Goal: Task Accomplishment & Management: Use online tool/utility

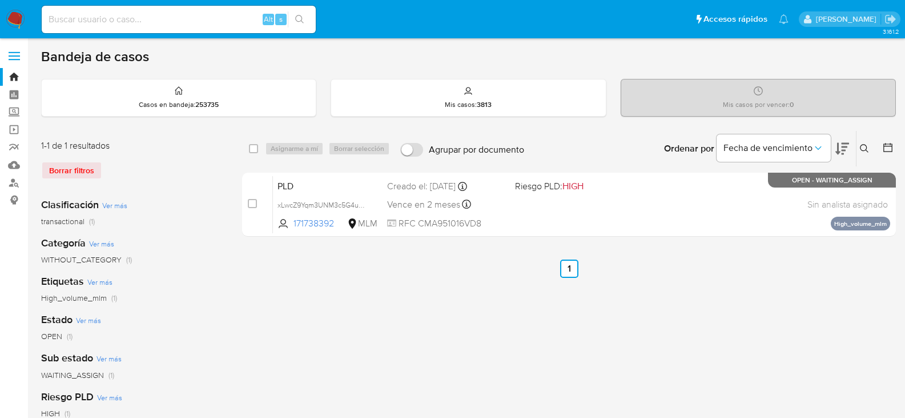
click at [16, 12] on img at bounding box center [15, 19] width 19 height 19
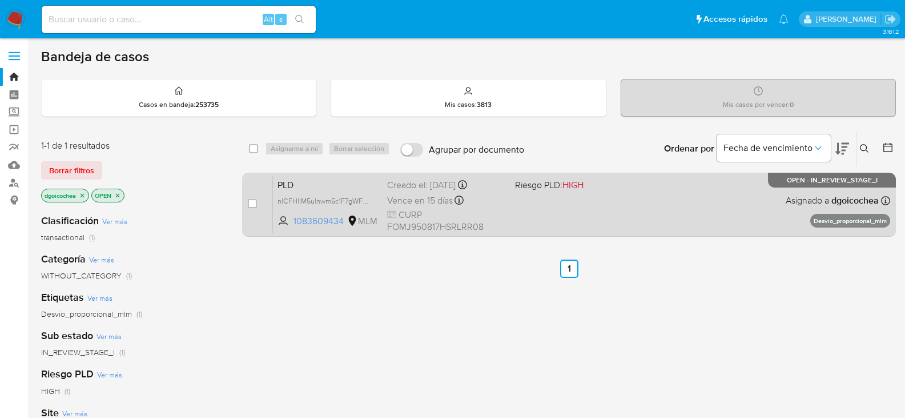
click at [284, 180] on span "PLD" at bounding box center [328, 183] width 101 height 15
click at [287, 184] on span "PLD" at bounding box center [328, 183] width 101 height 15
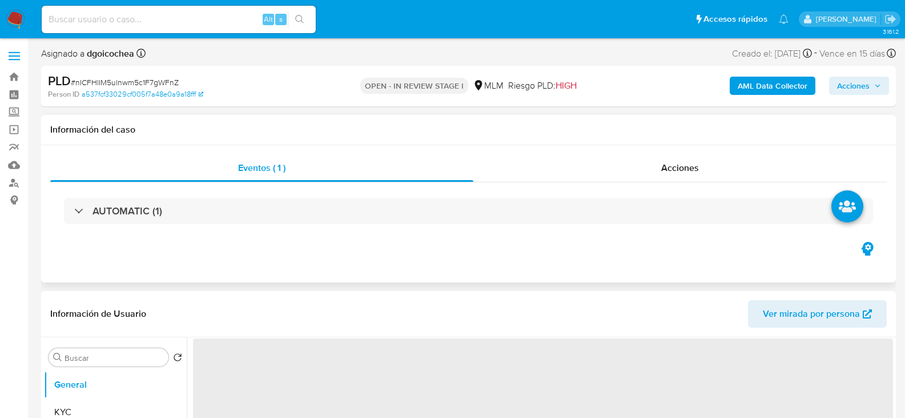
select select "10"
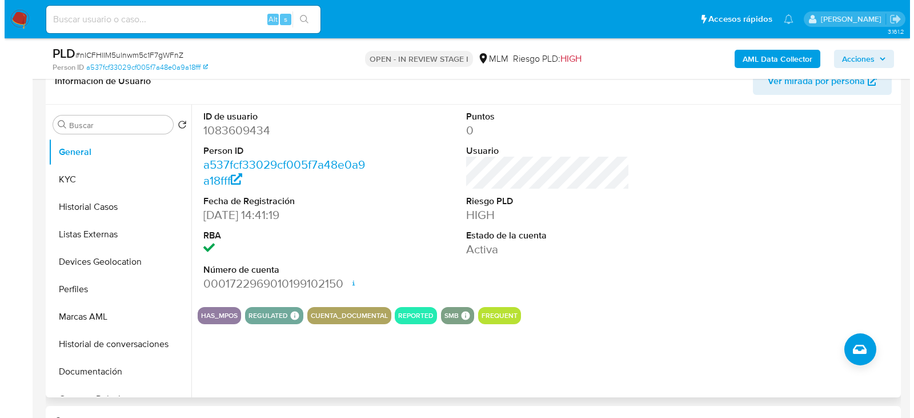
scroll to position [171, 0]
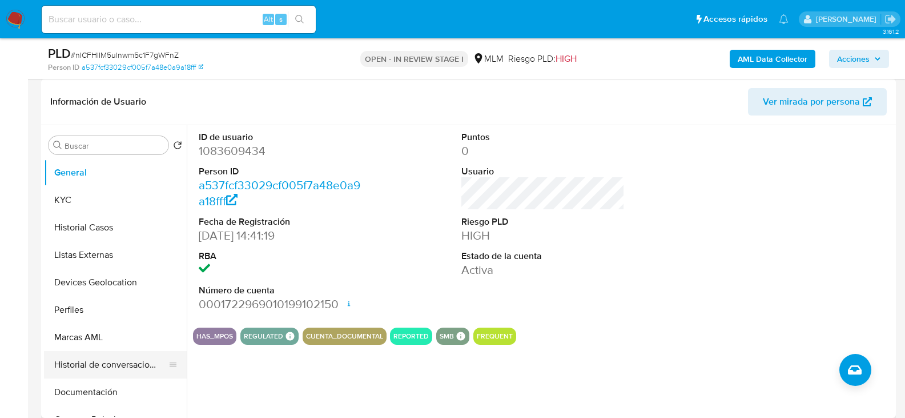
drag, startPoint x: 142, startPoint y: 364, endPoint x: 155, endPoint y: 364, distance: 13.7
click at [142, 364] on button "Historial de conversaciones" at bounding box center [111, 364] width 134 height 27
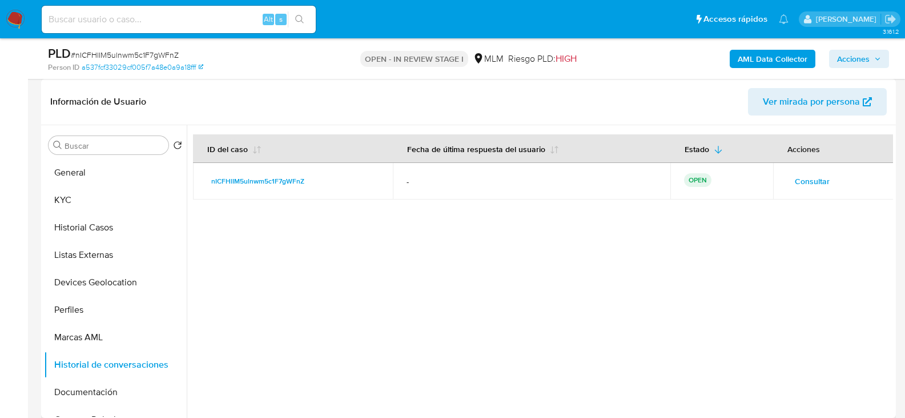
click at [811, 183] on span "Consultar" at bounding box center [812, 181] width 35 height 16
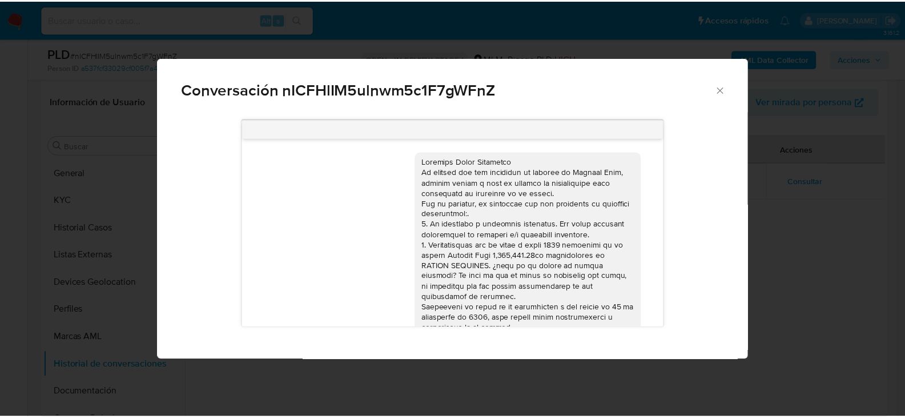
scroll to position [126, 0]
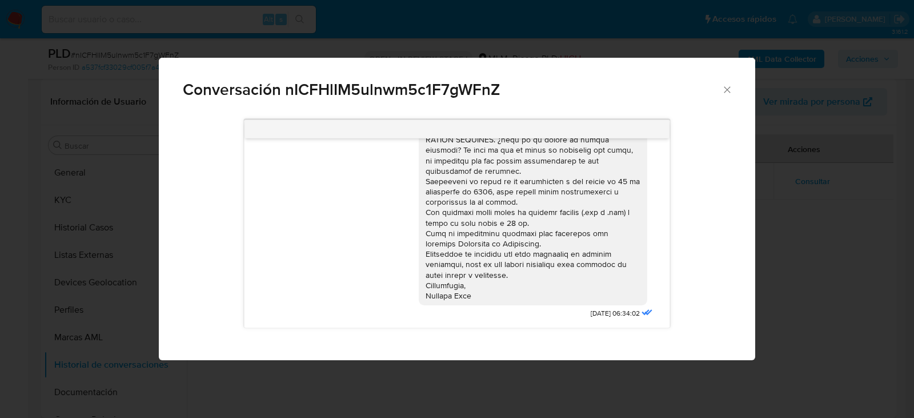
click at [730, 89] on icon "Cerrar" at bounding box center [726, 89] width 11 height 11
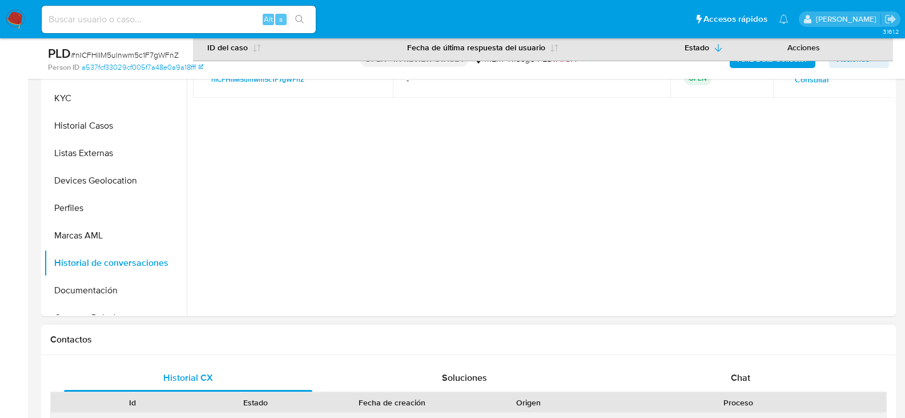
scroll to position [343, 0]
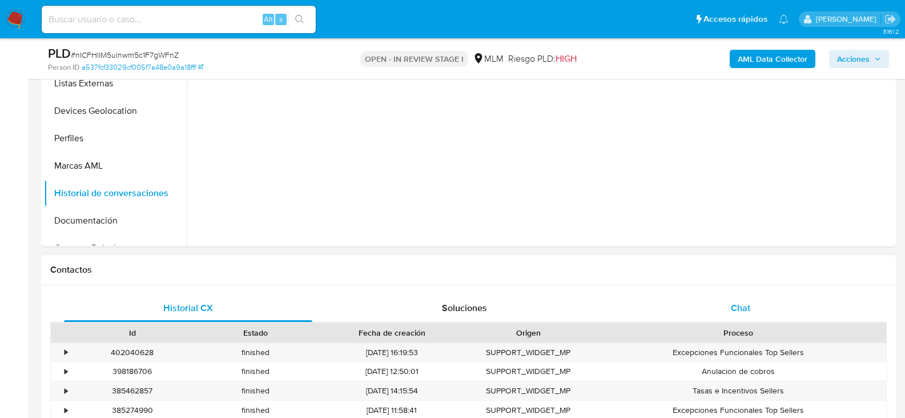
click at [734, 308] on span "Chat" at bounding box center [740, 307] width 19 height 13
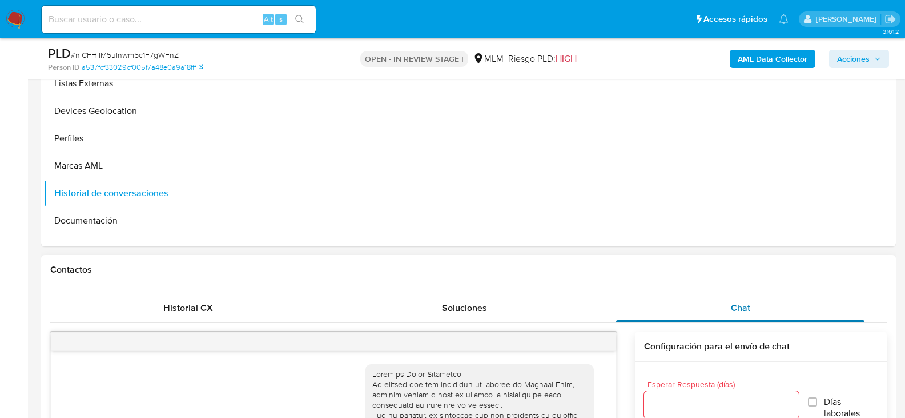
scroll to position [126, 0]
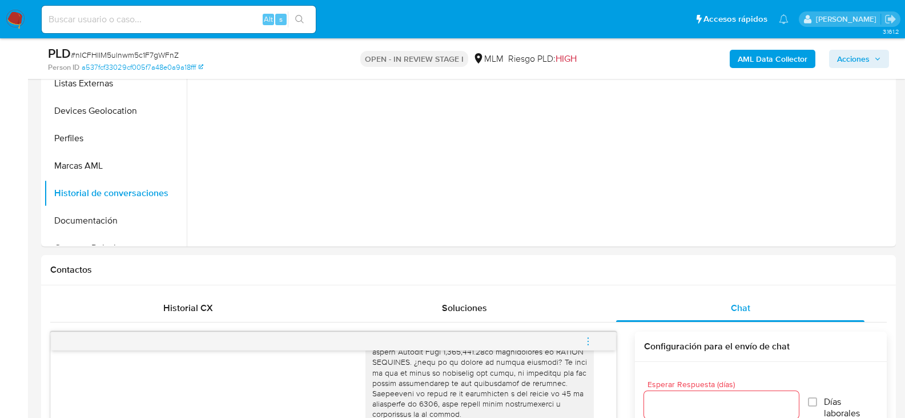
click at [585, 339] on icon "menu-action" at bounding box center [588, 341] width 10 height 10
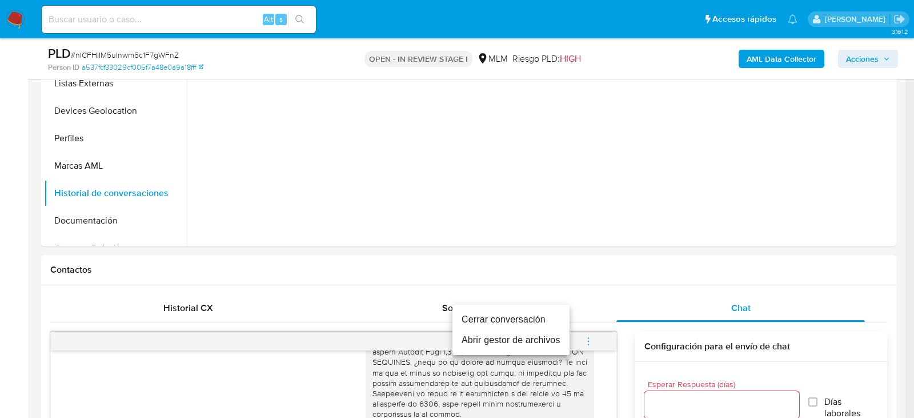
click at [513, 316] on li "Cerrar conversación" at bounding box center [510, 319] width 117 height 21
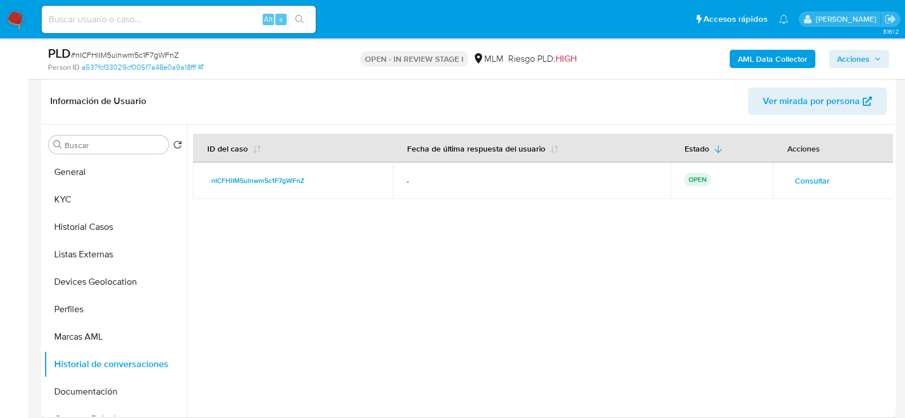
scroll to position [171, 0]
click at [93, 203] on button "KYC" at bounding box center [111, 199] width 134 height 27
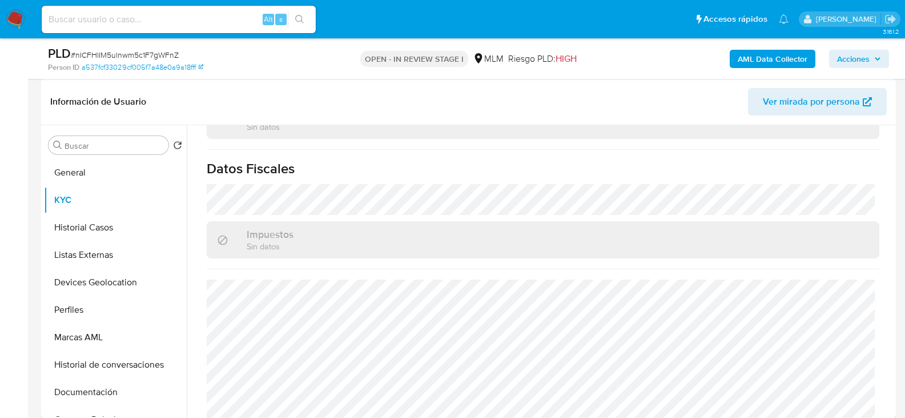
scroll to position [710, 0]
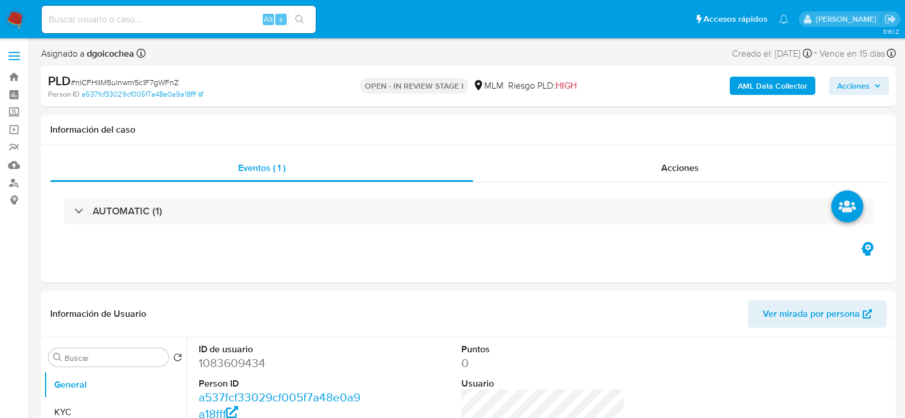
select select "10"
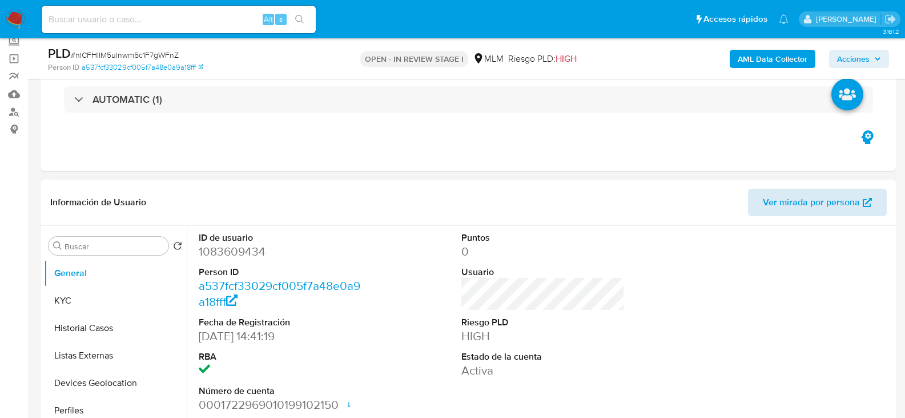
scroll to position [228, 0]
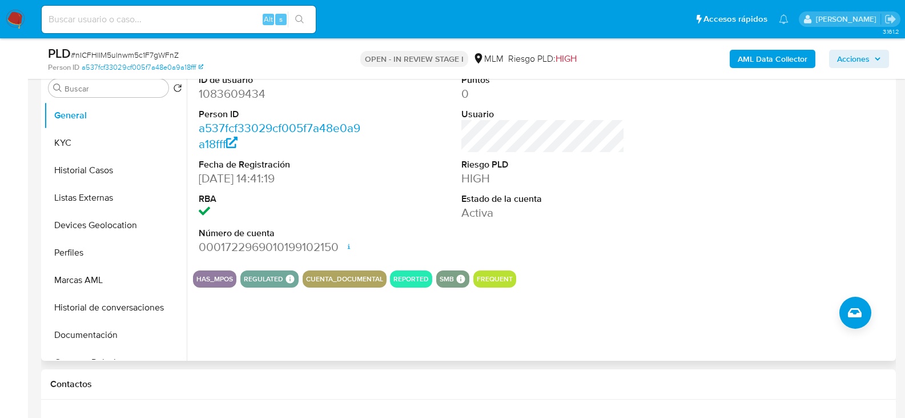
click at [664, 276] on div "HAS_MPOS REGULATED REGULATED MLM IFPE Evaluation Result COMPLIES User Regulated…" at bounding box center [543, 278] width 700 height 17
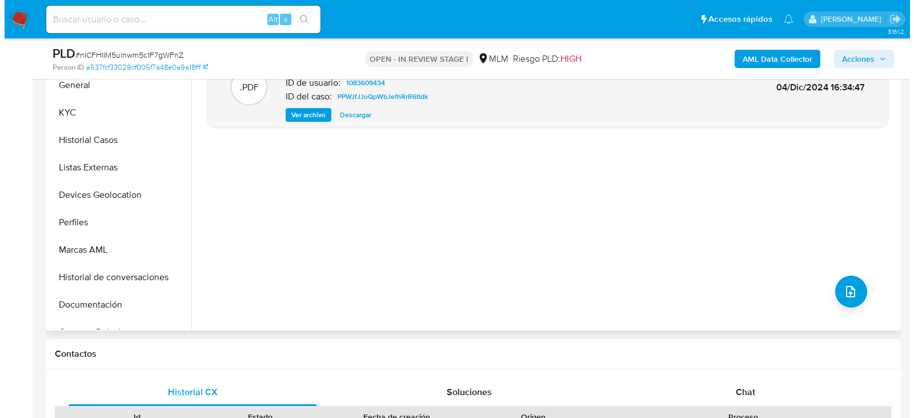
scroll to position [268, 0]
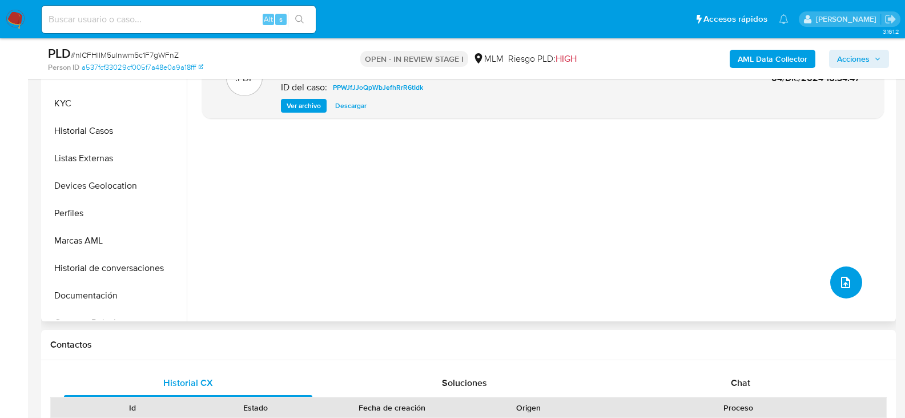
click at [852, 284] on button "upload-file" at bounding box center [847, 282] width 32 height 32
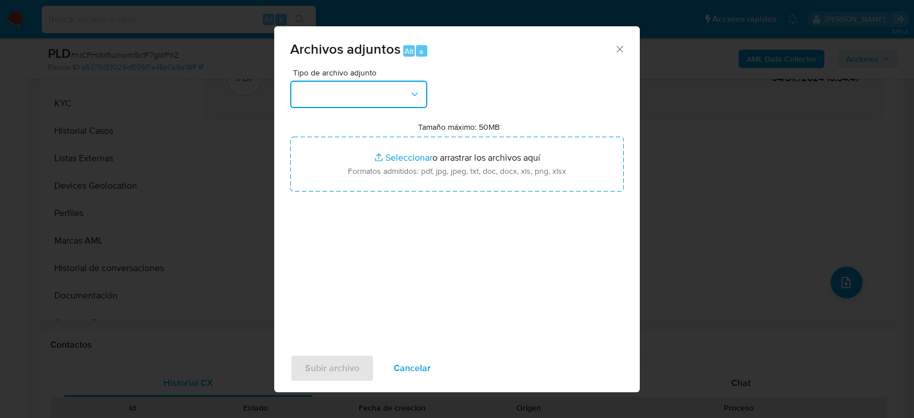
click at [370, 88] on button "button" at bounding box center [358, 94] width 137 height 27
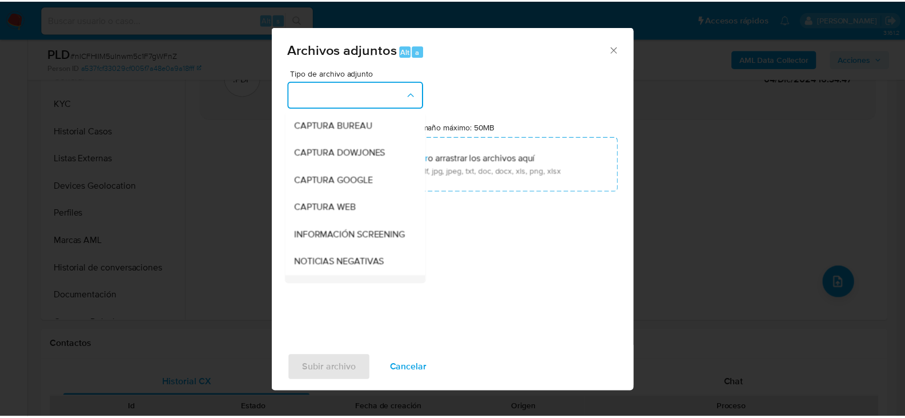
scroll to position [87, 0]
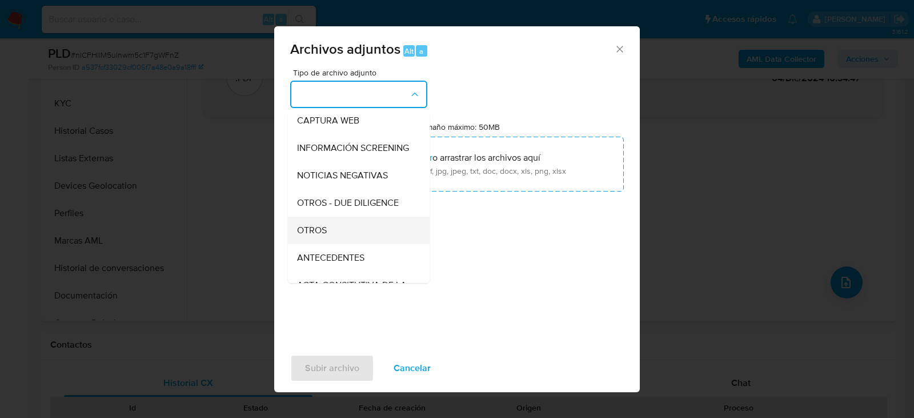
click at [328, 232] on div "OTROS" at bounding box center [355, 229] width 117 height 27
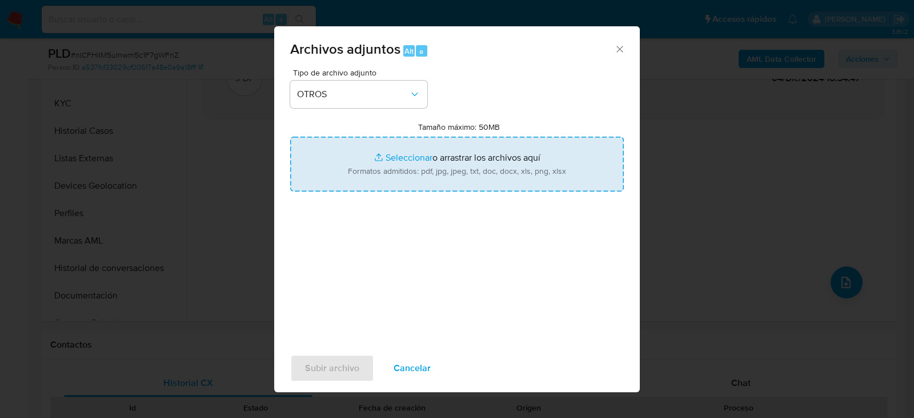
type input "C:\fakepath\1083609434_JORGE FLORES_AGO2025.xlsx"
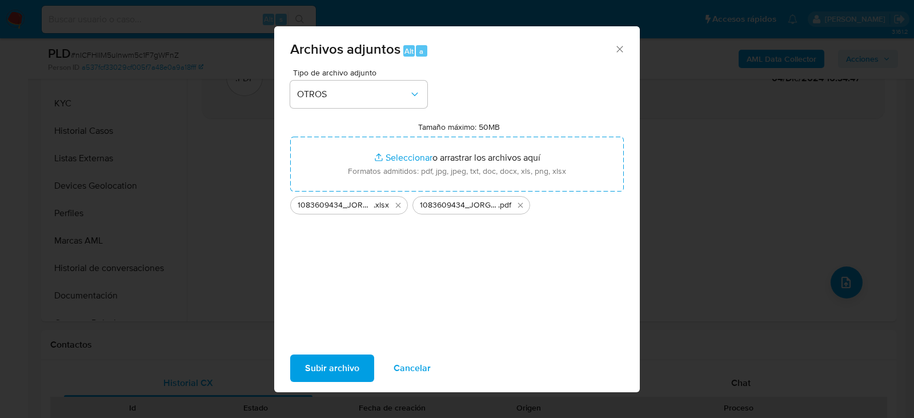
click at [328, 369] on span "Subir archivo" at bounding box center [332, 367] width 54 height 25
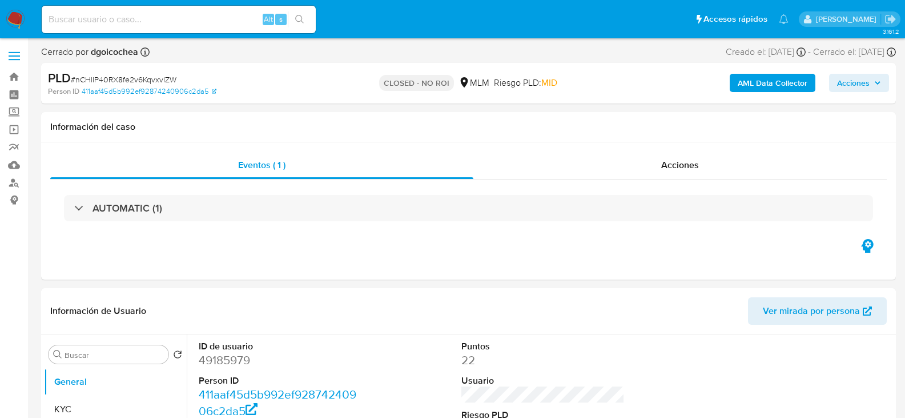
select select "10"
